Goal: Task Accomplishment & Management: Manage account settings

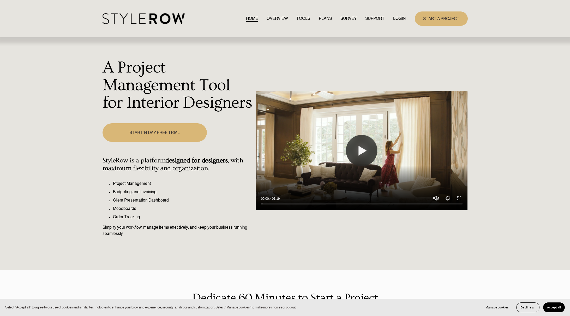
click at [401, 21] on div "HOME OVERVIEW TOOLS PLANS SURVEY SUPPORT QUESTIONS" at bounding box center [254, 18] width 303 height 11
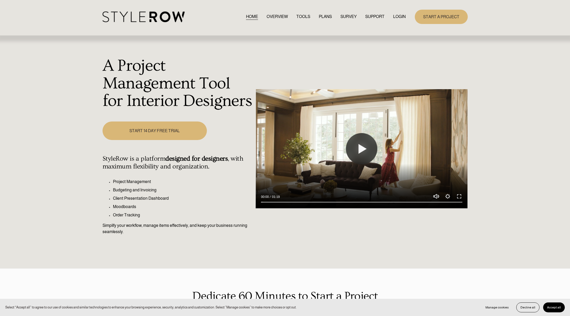
click at [399, 17] on link "LOGIN" at bounding box center [399, 16] width 13 height 7
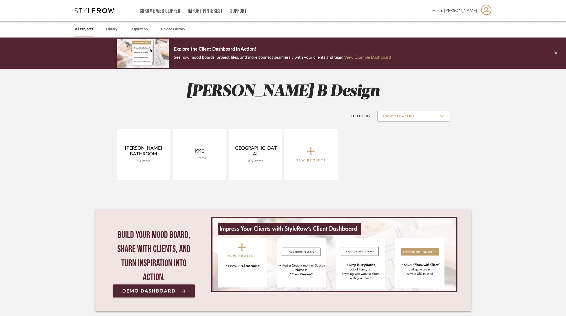
click at [445, 118] on input "Show All Active" at bounding box center [414, 116] width 72 height 10
click at [403, 143] on span "Archived" at bounding box center [414, 142] width 62 height 4
type input "Archived"
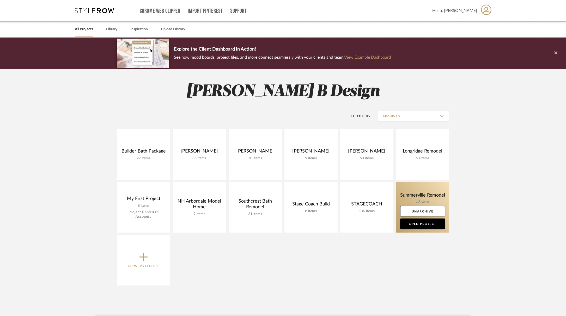
click at [433, 194] on link at bounding box center [422, 207] width 53 height 50
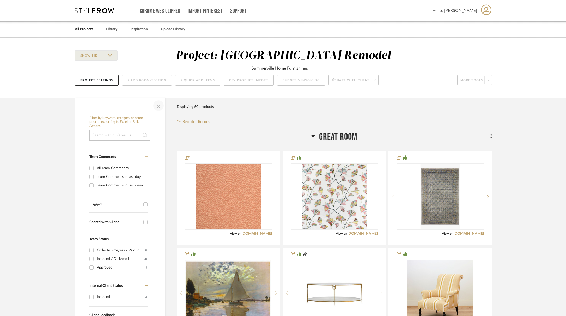
click at [158, 105] on span "button" at bounding box center [158, 105] width 13 height 13
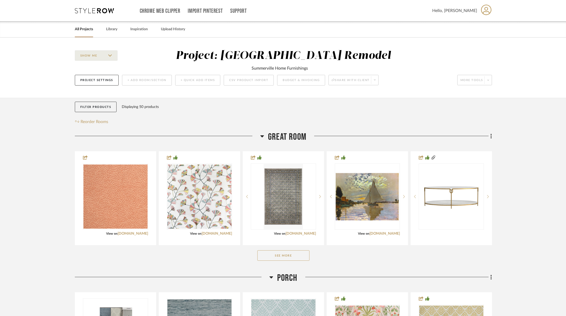
click at [263, 138] on icon at bounding box center [262, 136] width 4 height 6
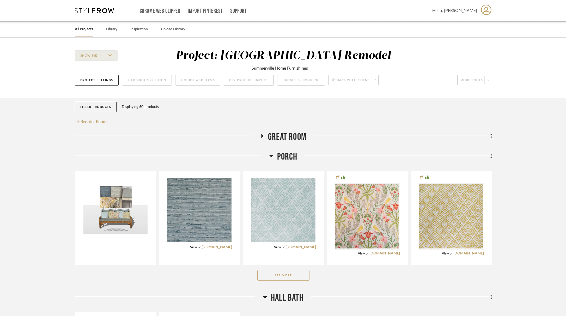
click at [271, 157] on icon at bounding box center [272, 156] width 4 height 2
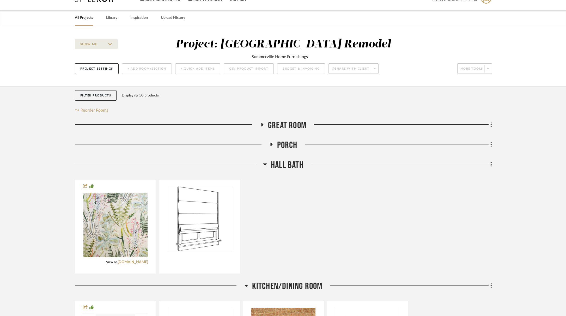
scroll to position [21, 0]
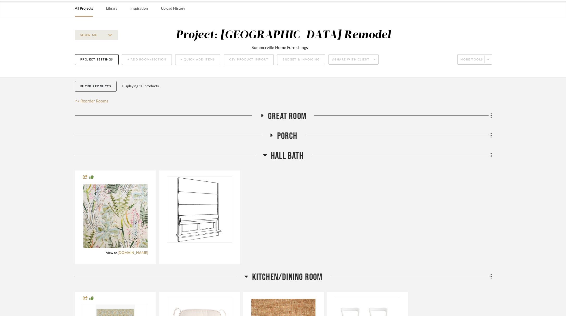
click at [265, 156] on icon at bounding box center [266, 155] width 4 height 2
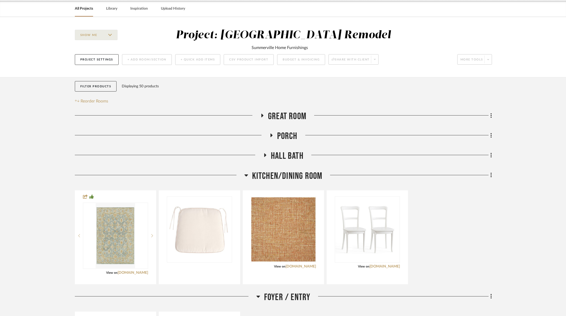
scroll to position [44, 0]
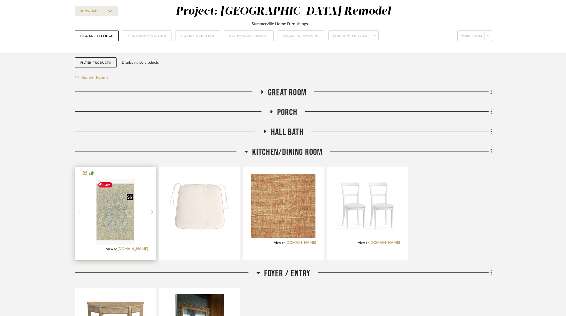
click at [118, 218] on img "0" at bounding box center [115, 212] width 39 height 65
click at [118, 228] on img "0" at bounding box center [115, 212] width 39 height 65
click at [119, 218] on img "0" at bounding box center [115, 212] width 39 height 65
click at [137, 250] on link "[DOMAIN_NAME]" at bounding box center [133, 249] width 31 height 4
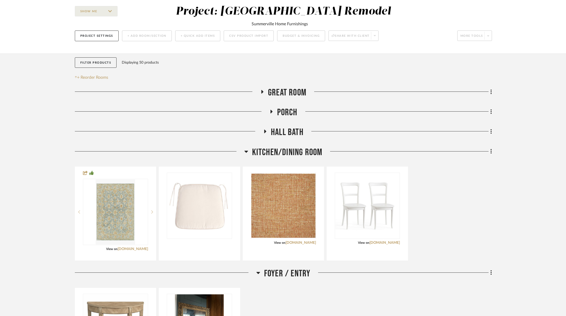
scroll to position [0, 0]
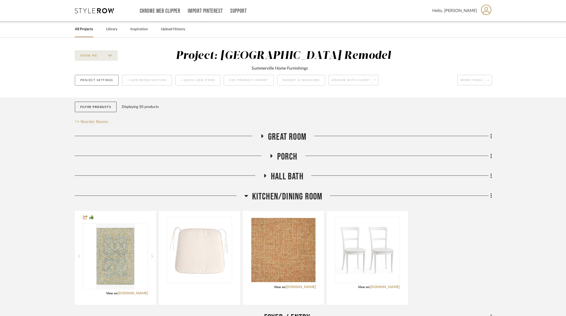
click at [103, 80] on button "Project Settings" at bounding box center [97, 80] width 44 height 11
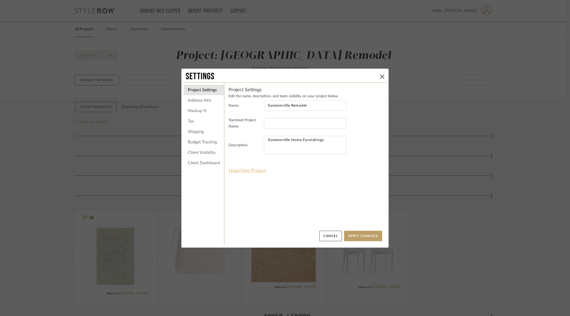
click at [259, 171] on button "Unarchive Project" at bounding box center [248, 170] width 38 height 9
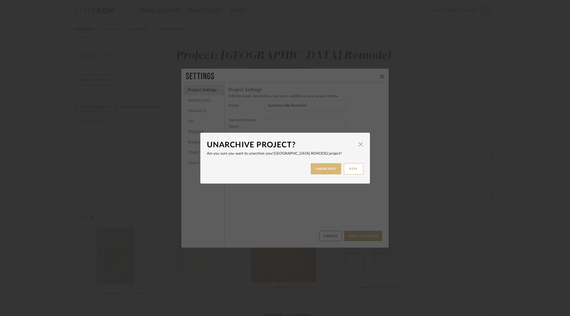
click at [325, 168] on button "UNARCHIVE" at bounding box center [326, 168] width 31 height 11
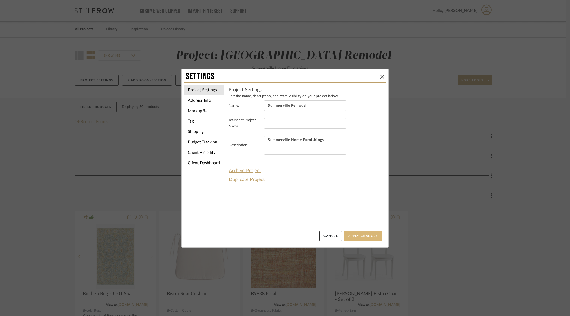
click at [371, 237] on button "Apply Changes" at bounding box center [363, 236] width 38 height 10
click at [358, 236] on button "Apply Changes" at bounding box center [363, 236] width 38 height 10
drag, startPoint x: 380, startPoint y: 77, endPoint x: 384, endPoint y: 79, distance: 4.2
click at [380, 77] on icon at bounding box center [382, 77] width 4 height 4
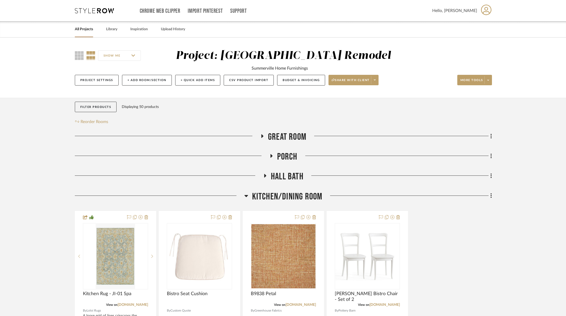
click at [79, 29] on link "All Projects" at bounding box center [84, 29] width 18 height 7
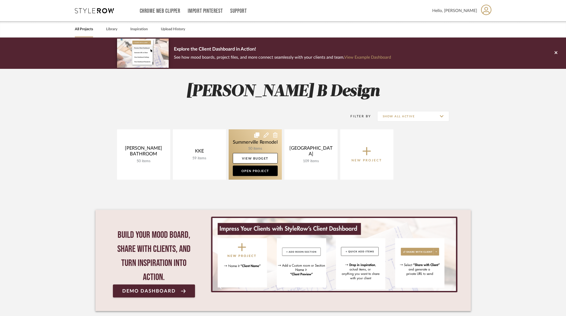
click at [267, 145] on link at bounding box center [255, 154] width 53 height 50
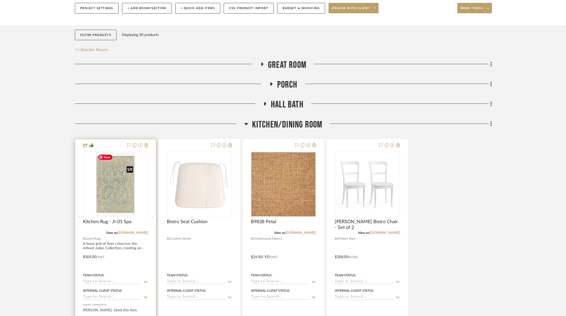
scroll to position [77, 0]
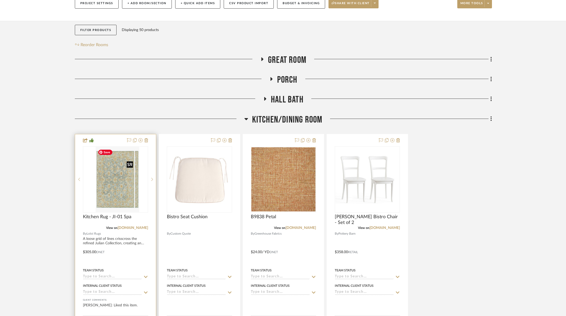
click at [110, 193] on img "0" at bounding box center [119, 179] width 39 height 65
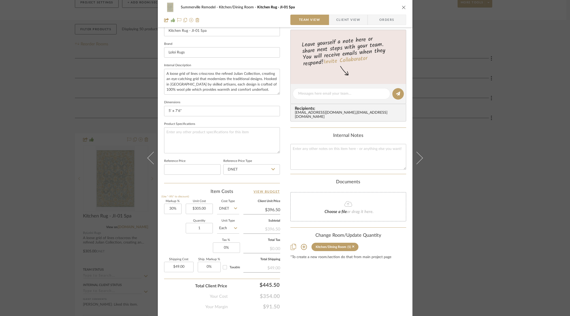
scroll to position [0, 0]
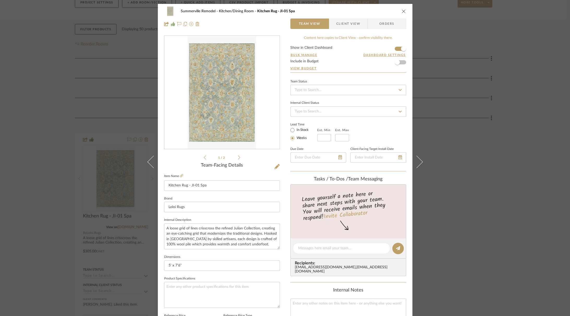
click at [402, 11] on icon "close" at bounding box center [404, 11] width 4 height 4
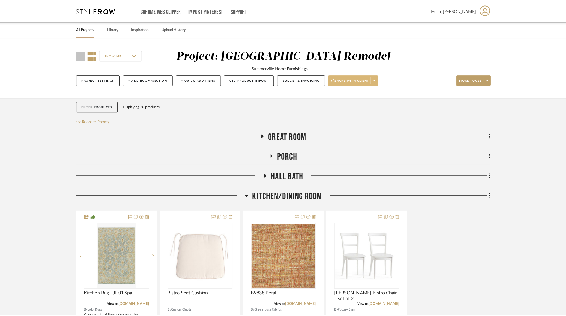
scroll to position [78, 0]
